Goal: Information Seeking & Learning: Learn about a topic

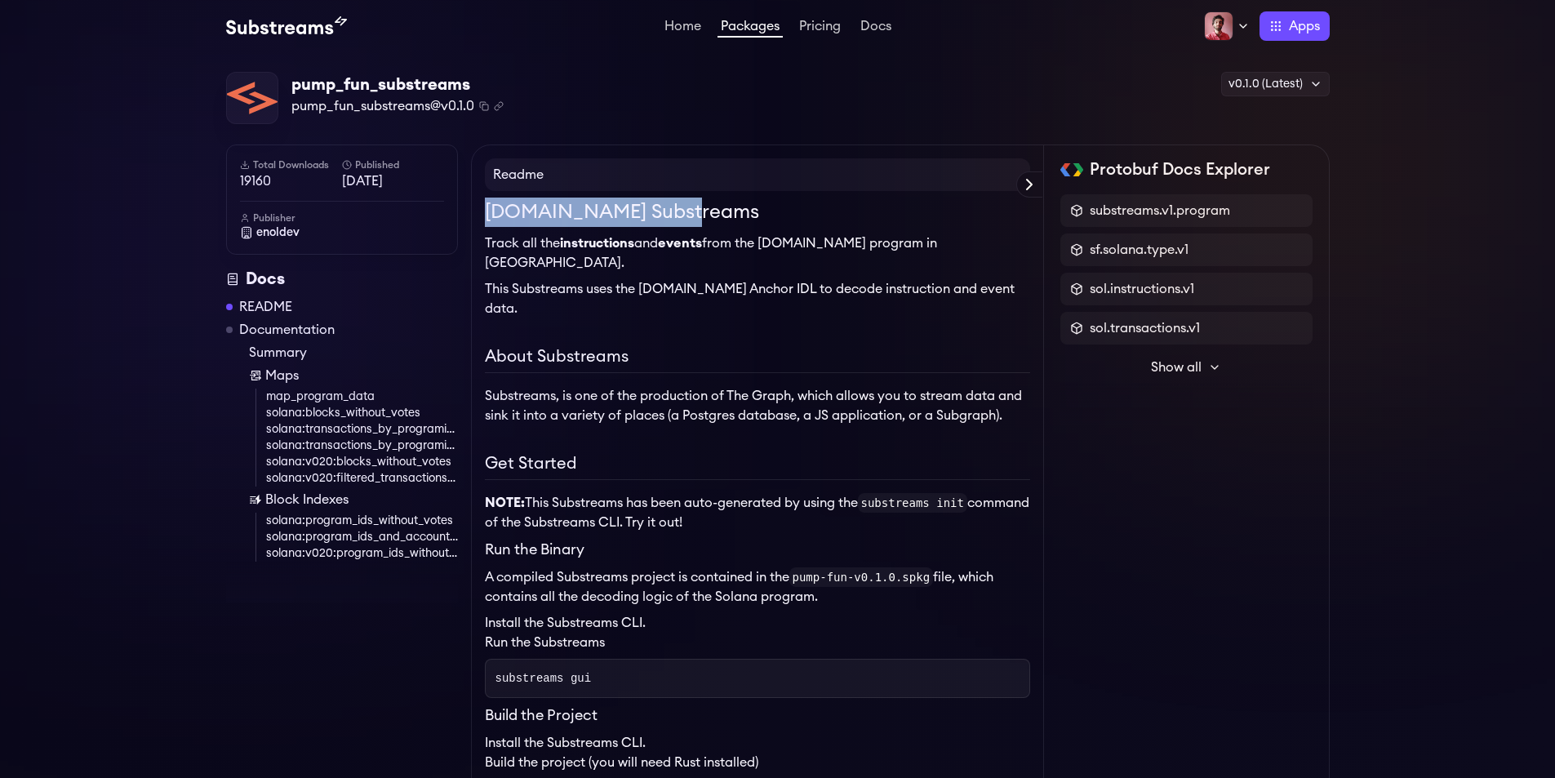
drag, startPoint x: 669, startPoint y: 217, endPoint x: 490, endPoint y: 220, distance: 178.7
click at [485, 216] on h1 "Pump.fun Substreams" at bounding box center [757, 212] width 545 height 29
click at [638, 231] on div "Pump.fun Substreams Track all the instructions and events from the Pump.fun pro…" at bounding box center [757, 544] width 545 height 692
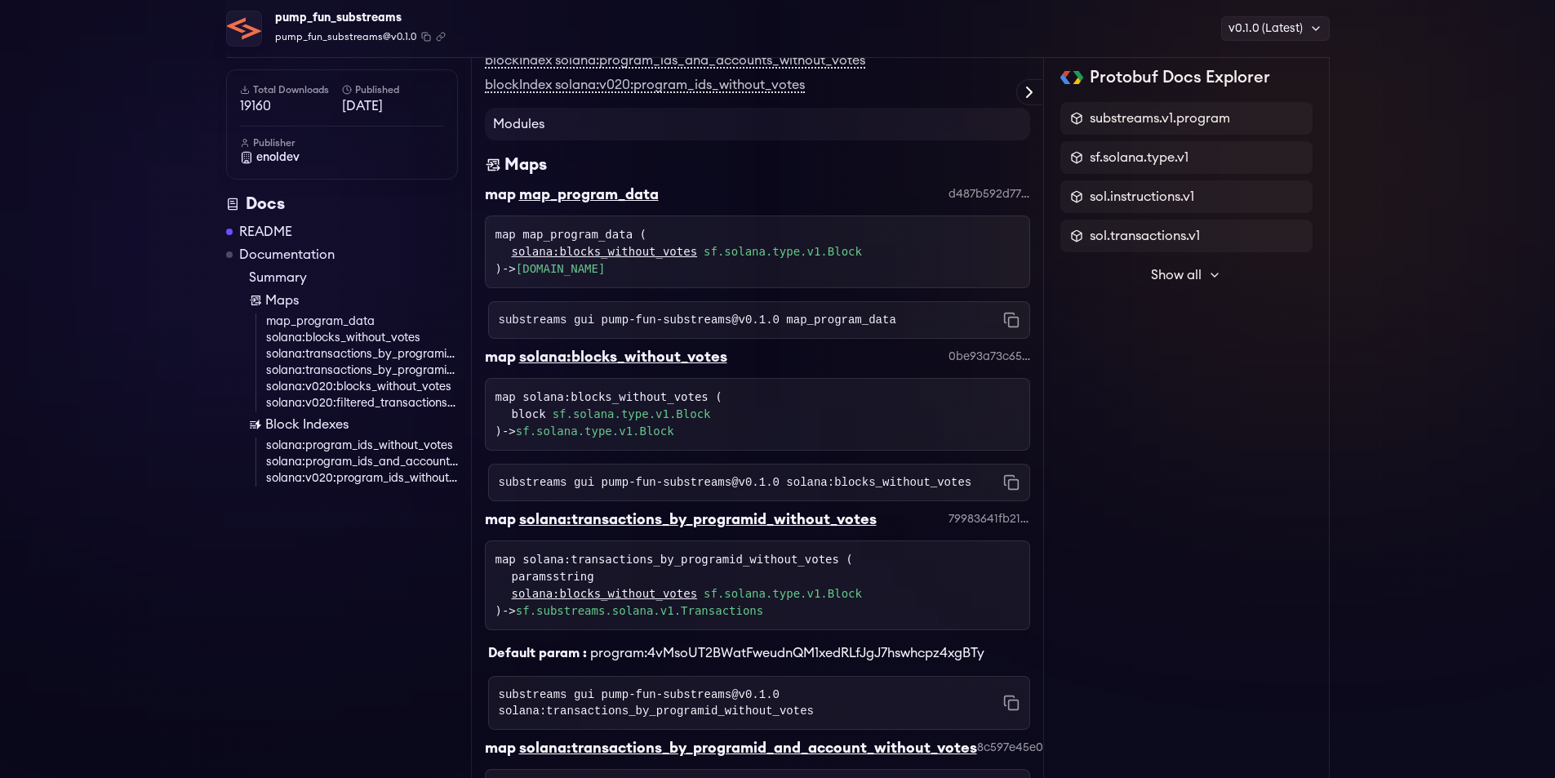
scroll to position [1067, 0]
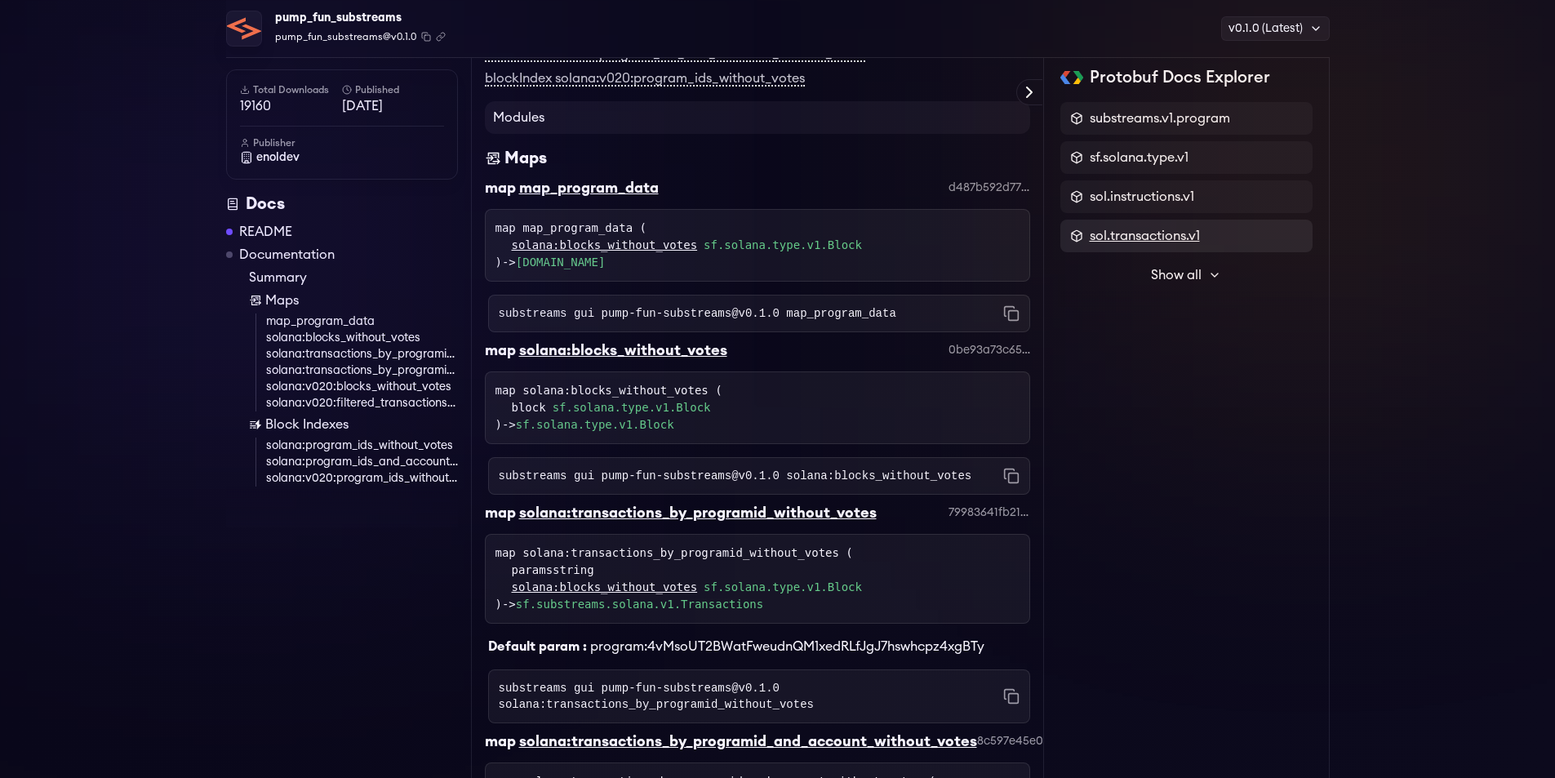
click at [1127, 242] on span "sol.transactions.v1" at bounding box center [1145, 236] width 110 height 20
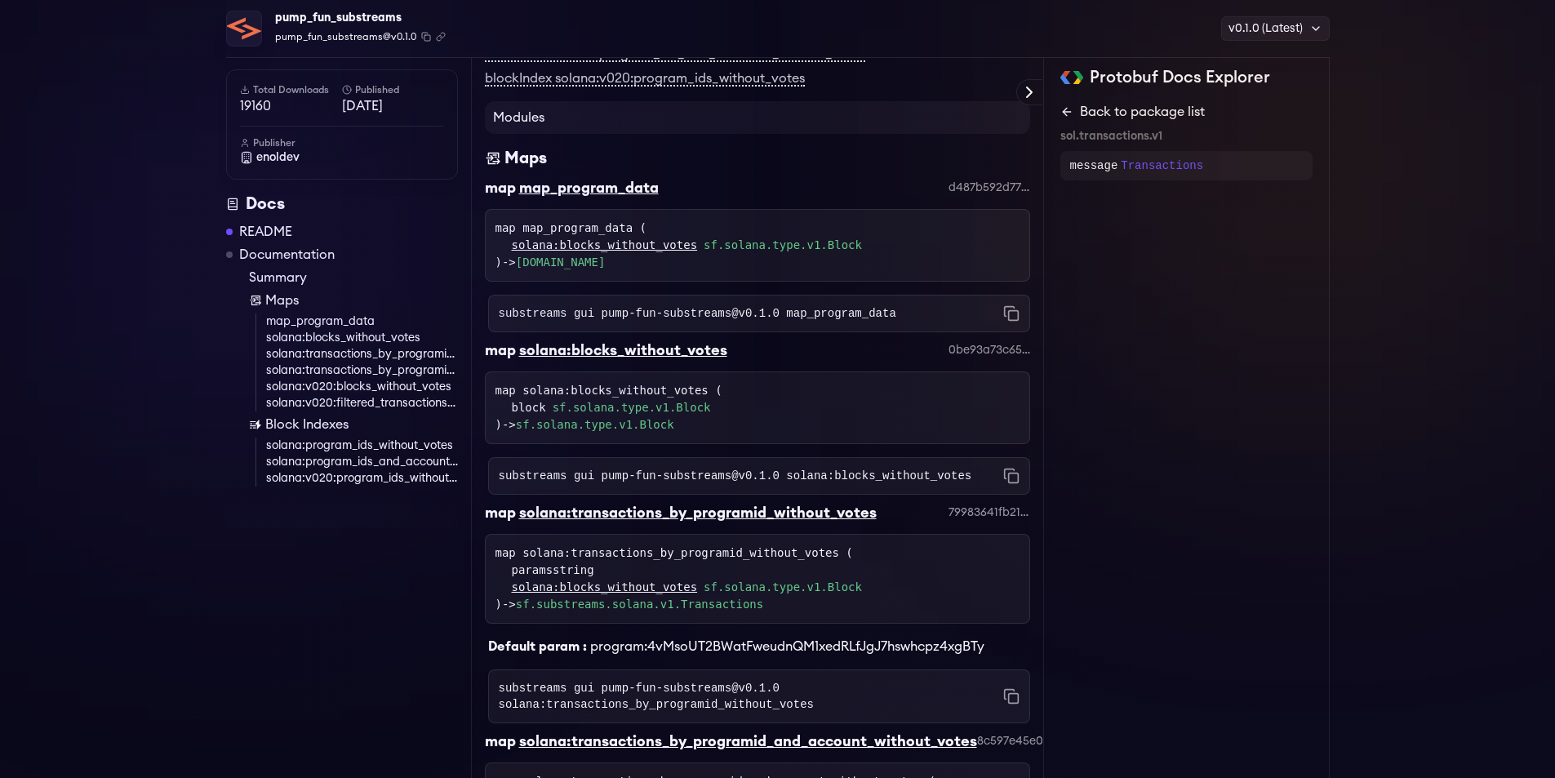
click at [1068, 106] on icon at bounding box center [1066, 111] width 13 height 13
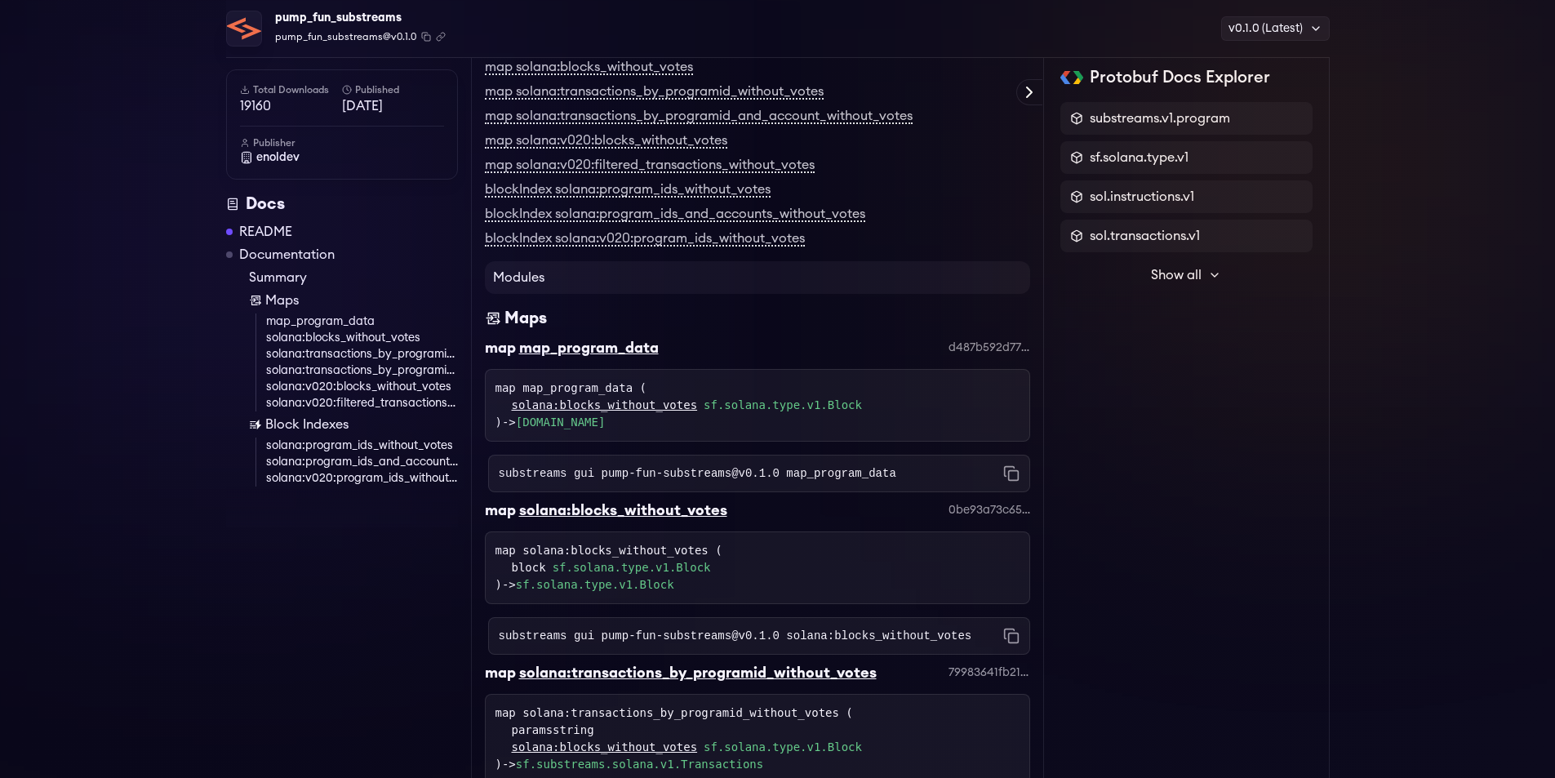
scroll to position [911, 0]
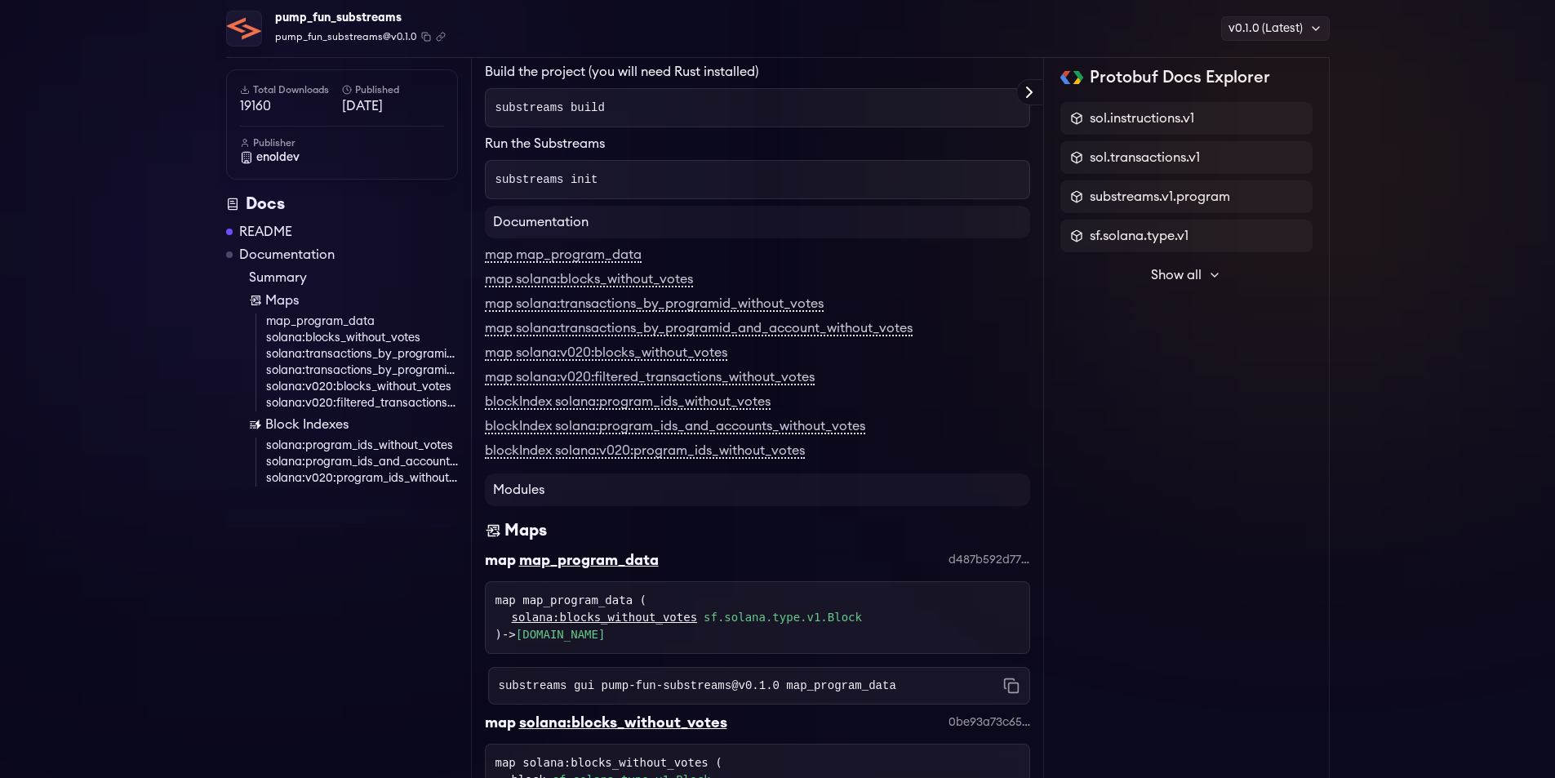
scroll to position [645, 0]
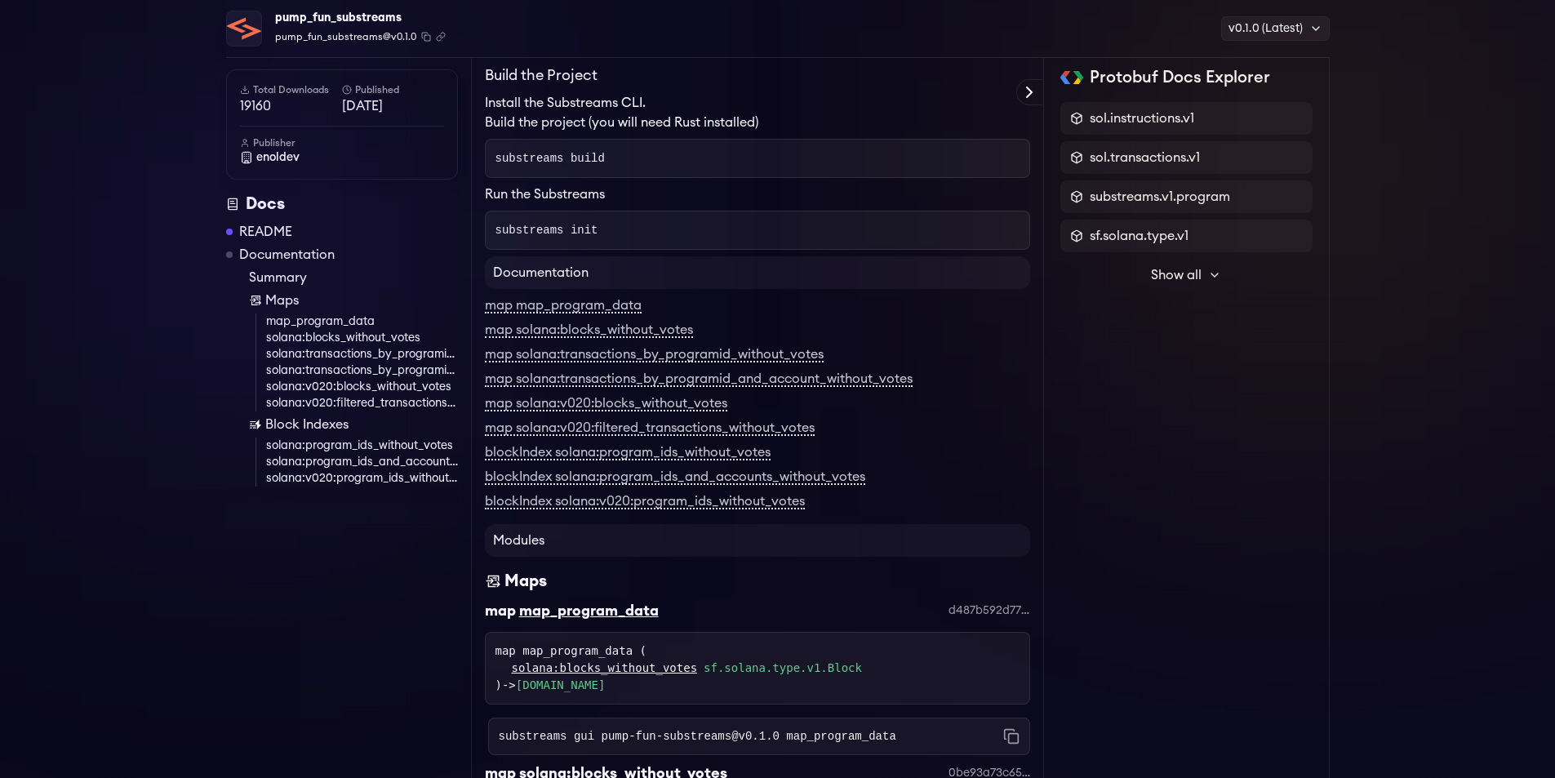
click at [600, 393] on div "map solana:v020:blocks_without_votes" at bounding box center [757, 403] width 545 height 20
click at [601, 397] on link "map solana:v020:blocks_without_votes" at bounding box center [606, 404] width 242 height 15
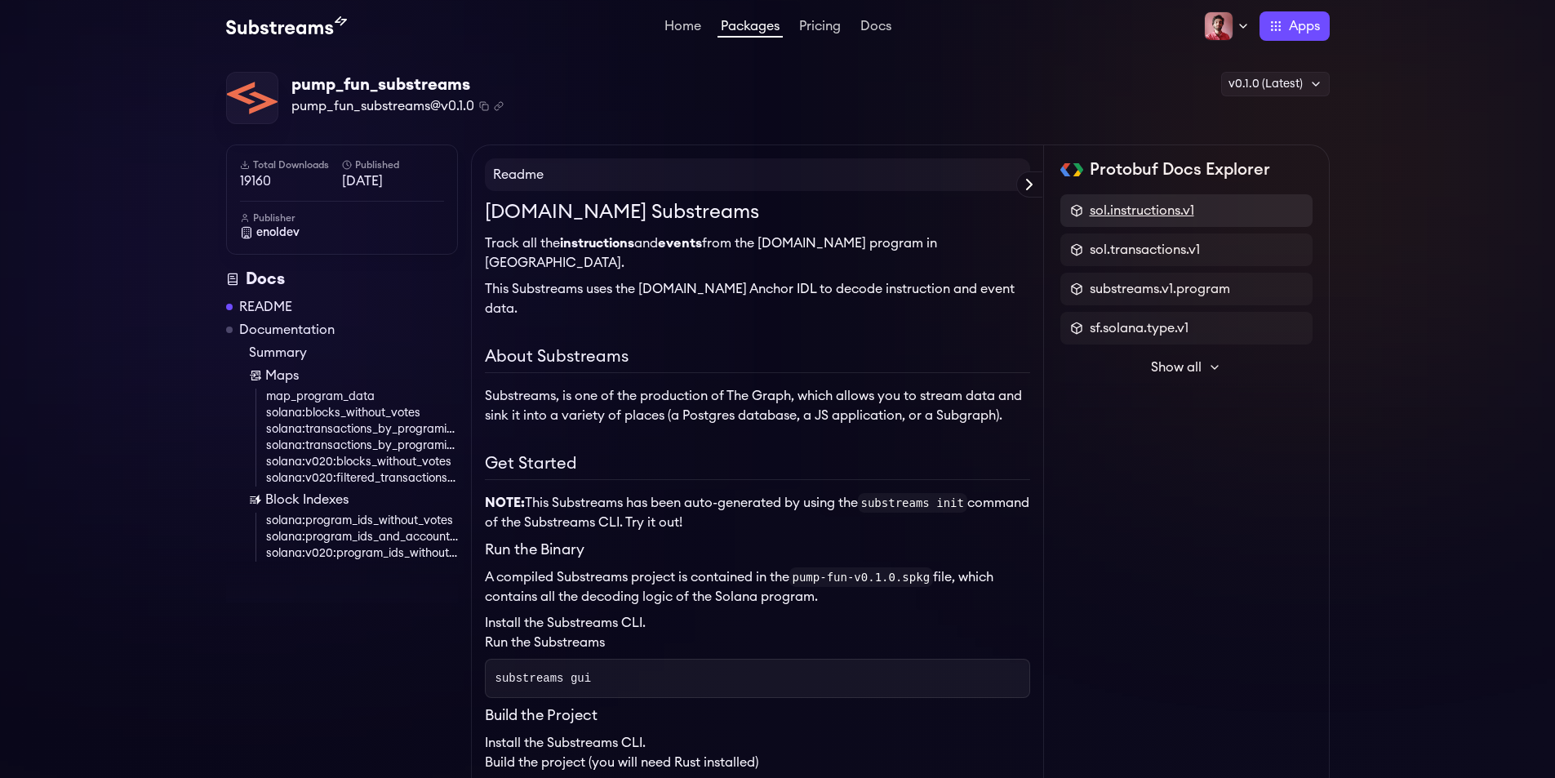
click at [1167, 205] on span "sol.instructions.v1" at bounding box center [1142, 211] width 104 height 20
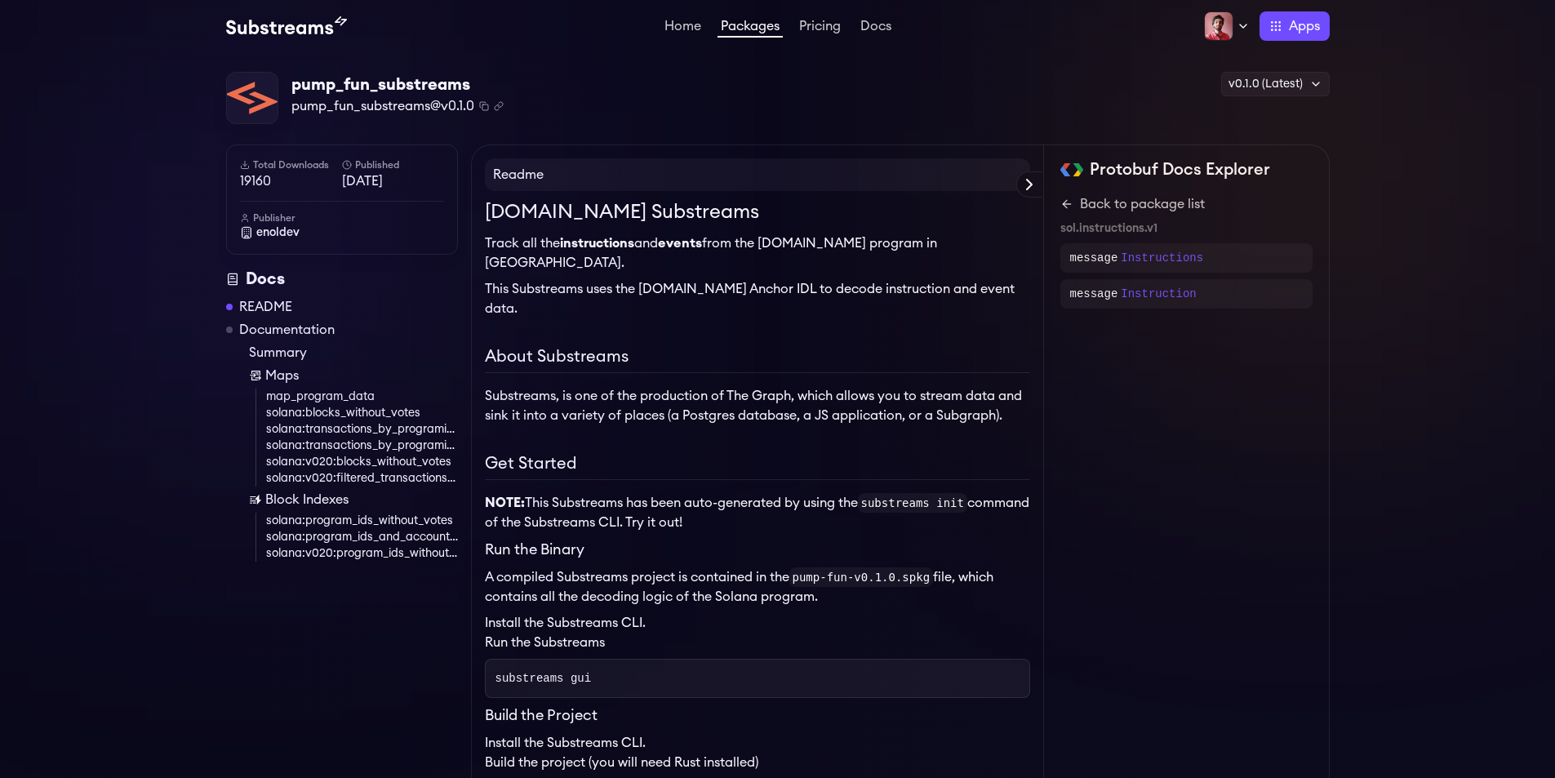
click at [1071, 199] on icon at bounding box center [1066, 204] width 13 height 13
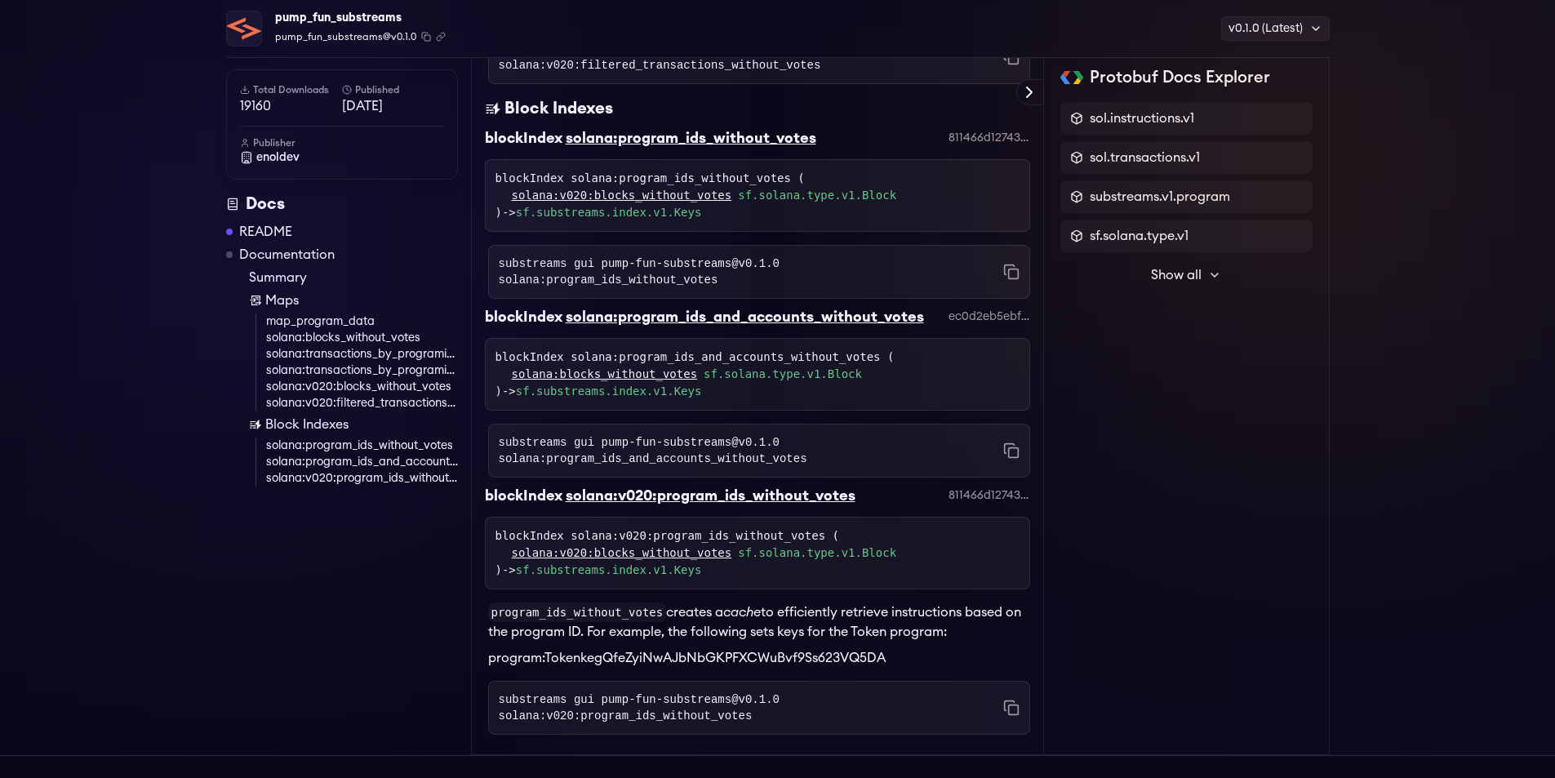
scroll to position [2625, 0]
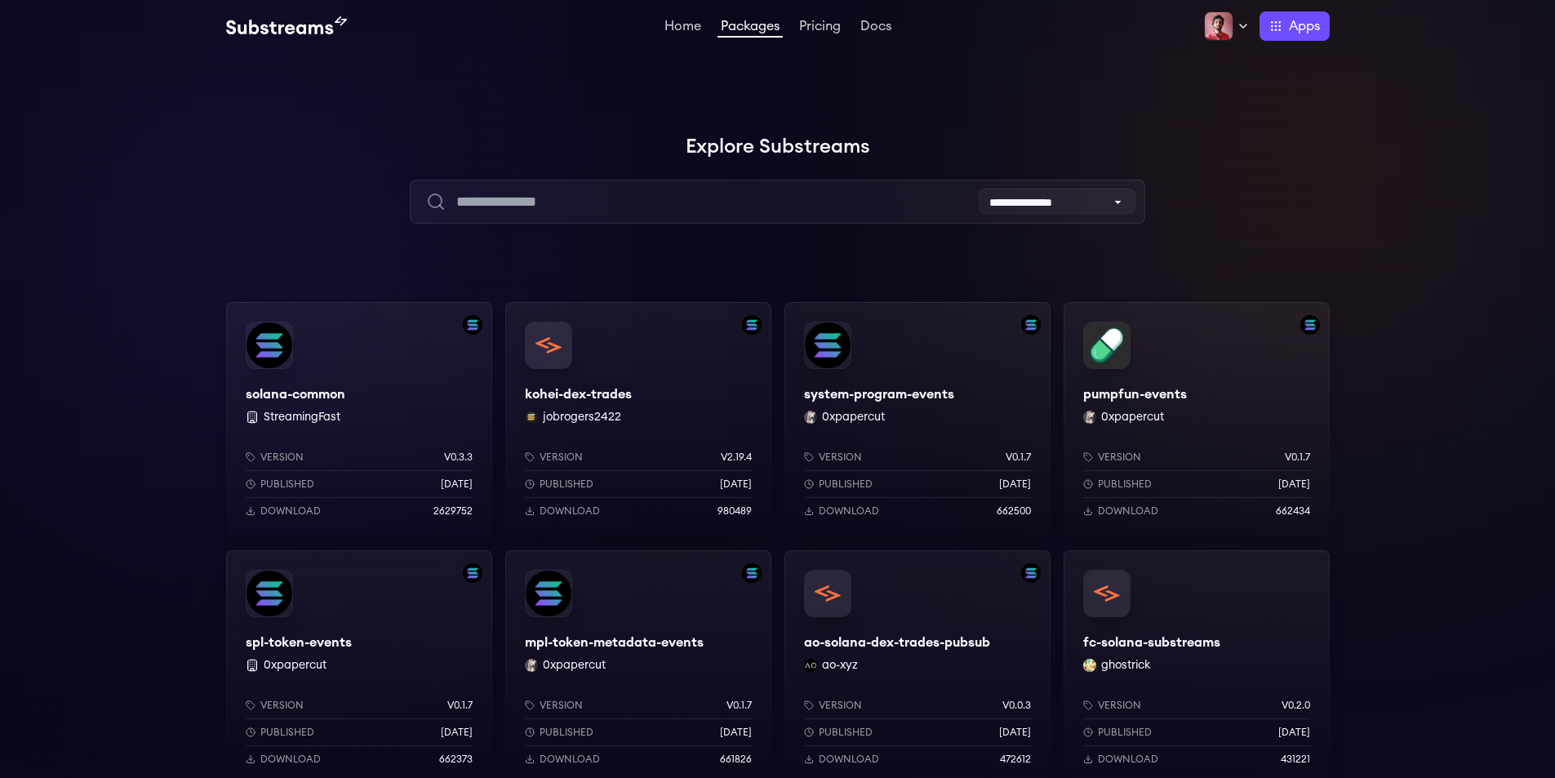
click at [1103, 351] on div "pumpfun-events 0xpapercut Version v0.1.7 Published 8 months ago Download 662434" at bounding box center [1196, 419] width 266 height 235
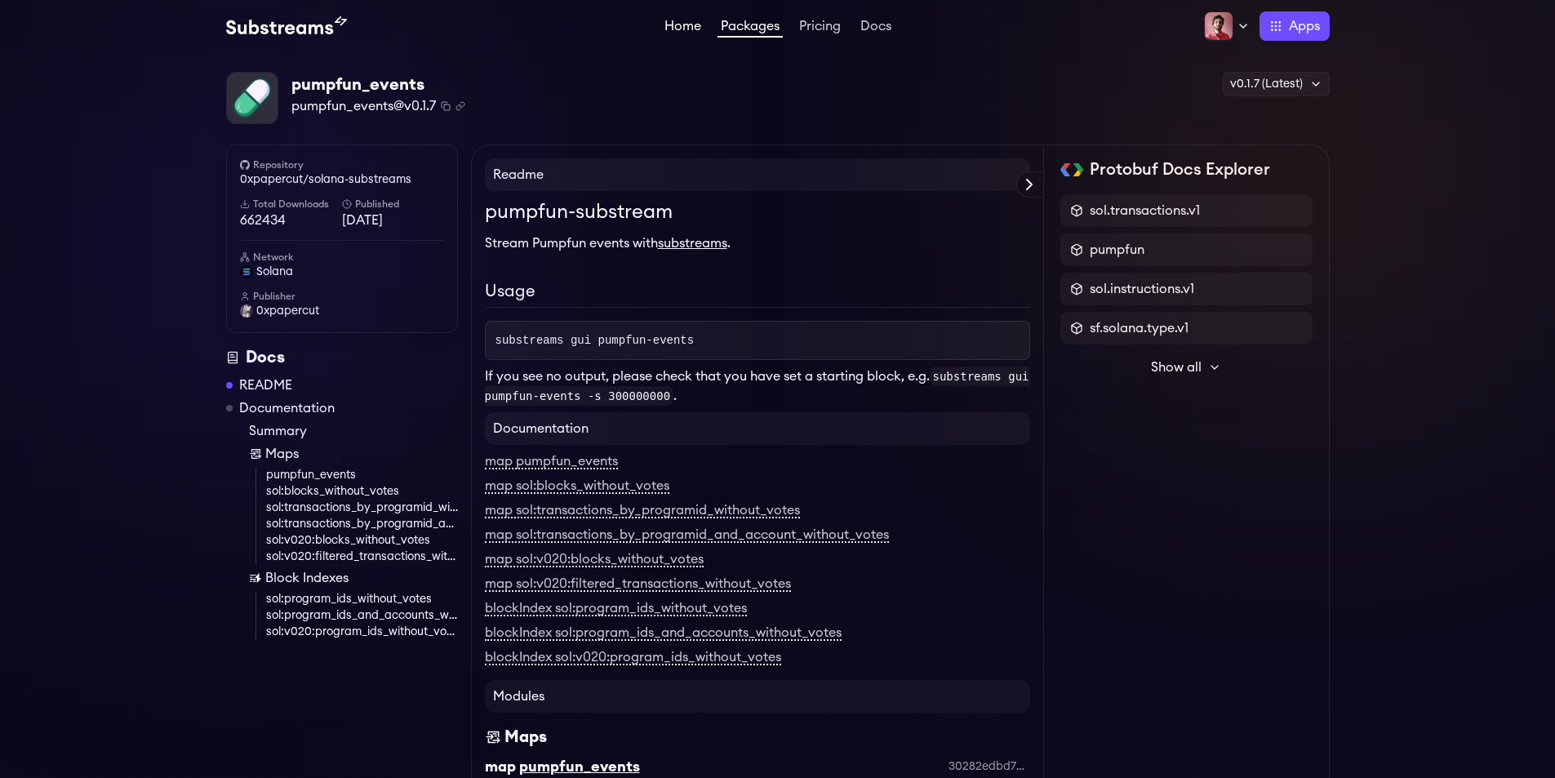
click at [682, 22] on link "Home" at bounding box center [682, 28] width 43 height 16
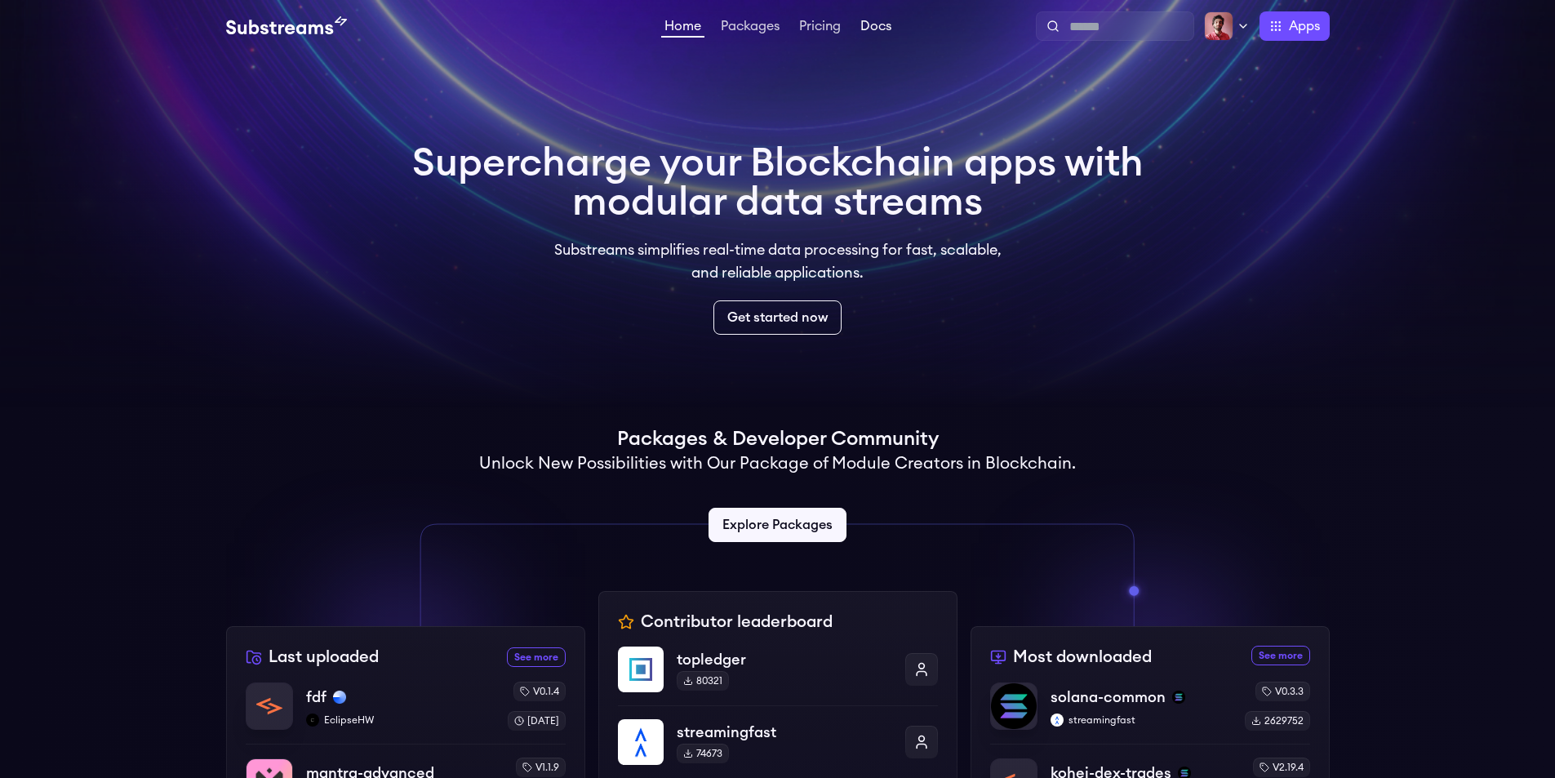
click at [872, 24] on link "Docs" at bounding box center [876, 28] width 38 height 16
